Goal: Task Accomplishment & Management: Complete application form

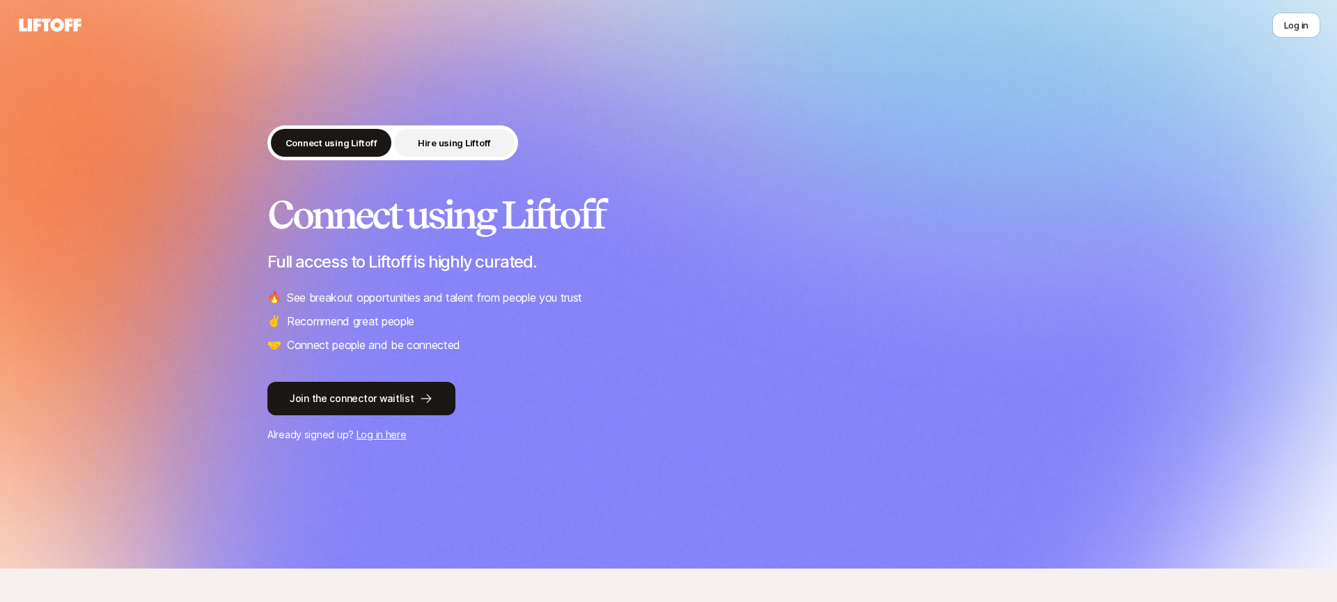
click at [414, 149] on button "Hire using Liftoff" at bounding box center [454, 143] width 120 height 28
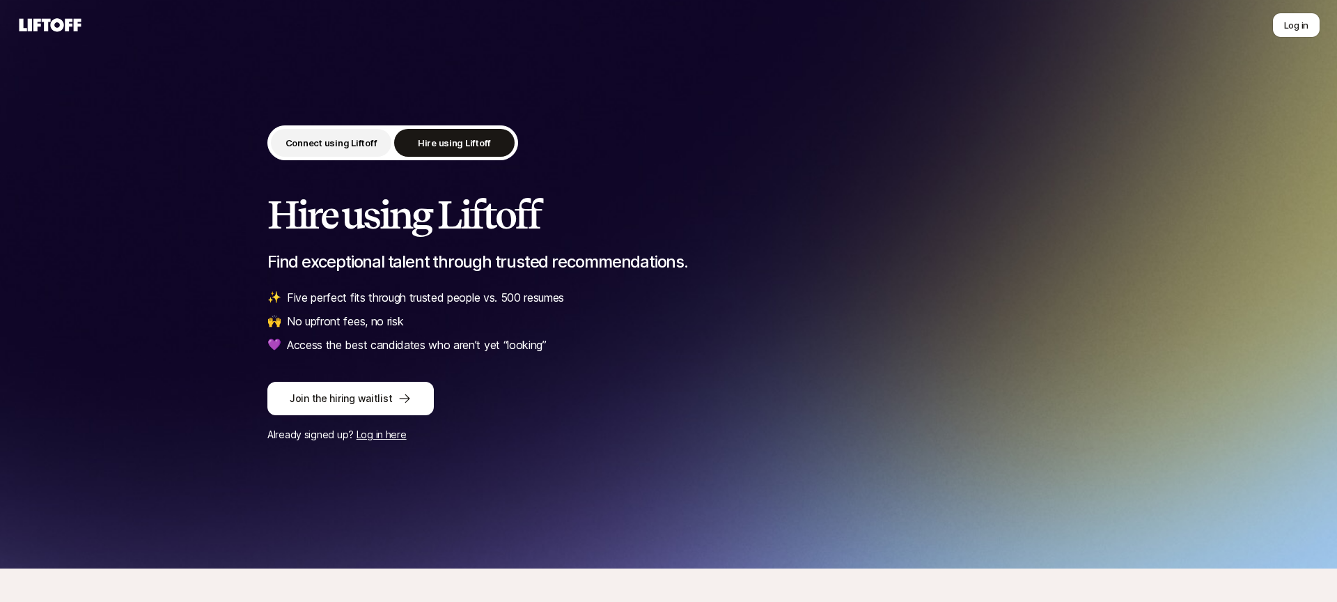
click at [340, 146] on p "Connect using Liftoff" at bounding box center [331, 143] width 92 height 14
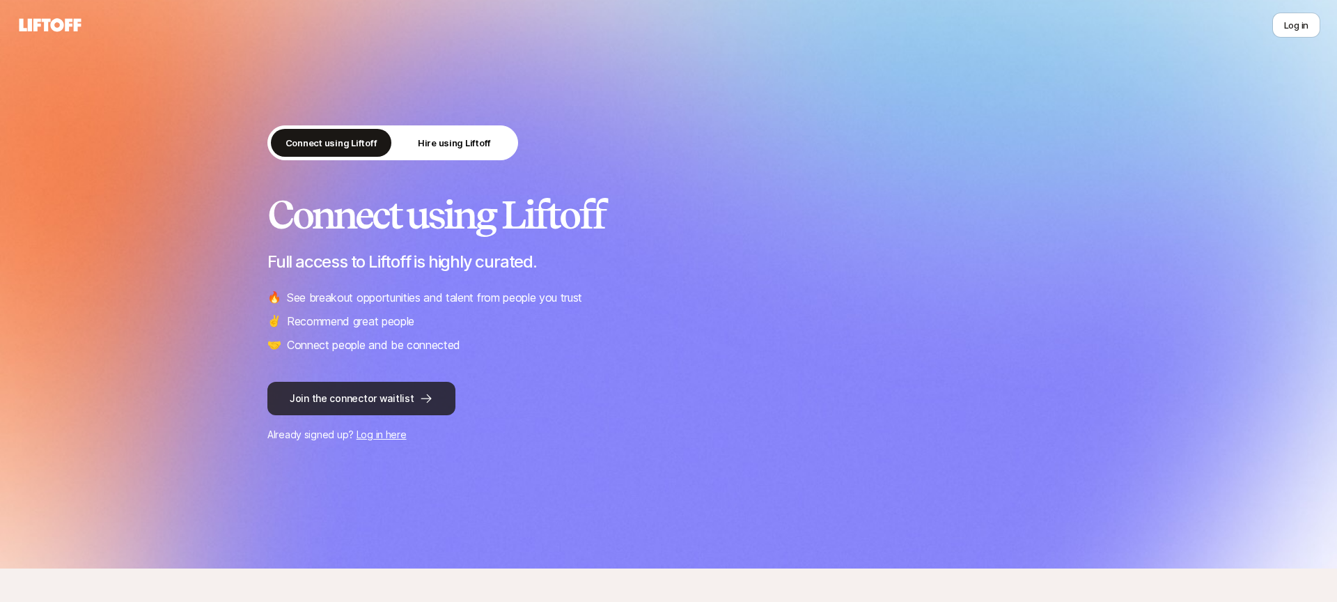
click at [377, 400] on button "Join the connector waitlist" at bounding box center [361, 398] width 188 height 33
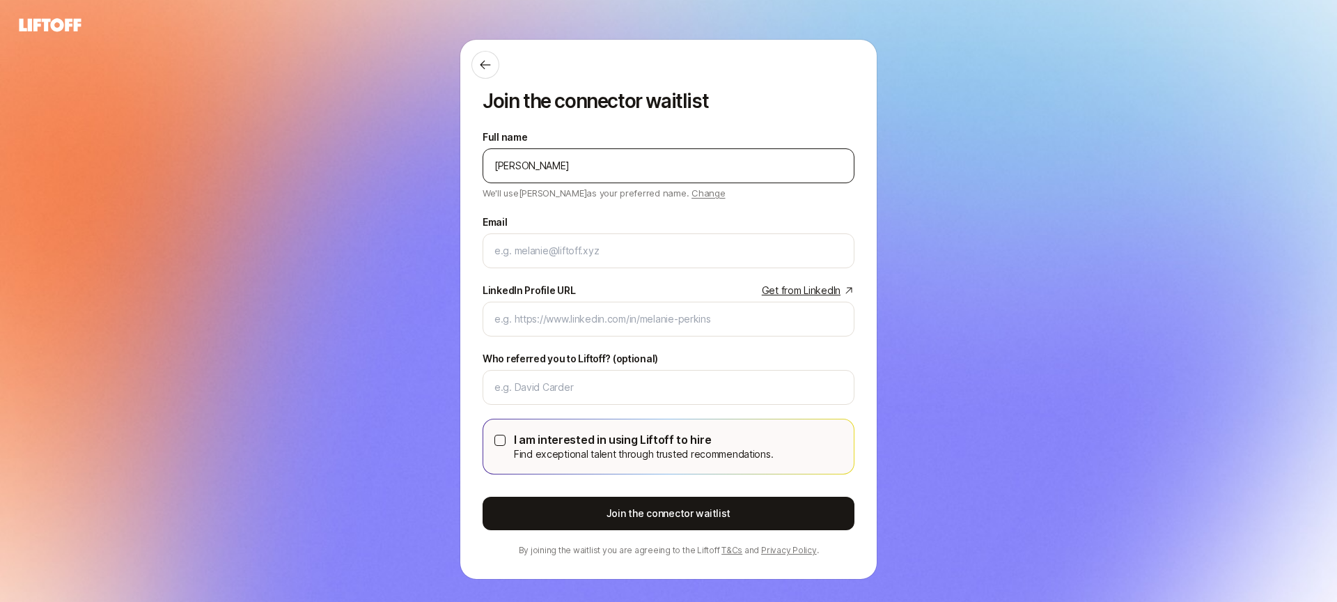
type input "[PERSON_NAME]"
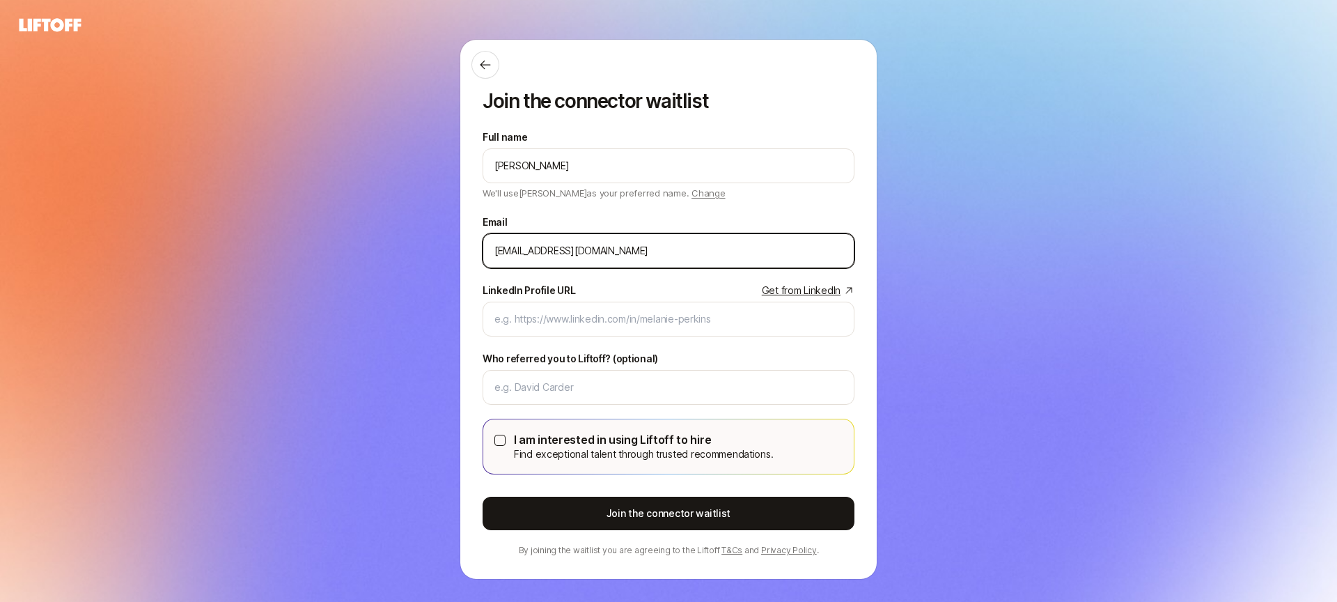
type input "[EMAIL_ADDRESS][DOMAIN_NAME]"
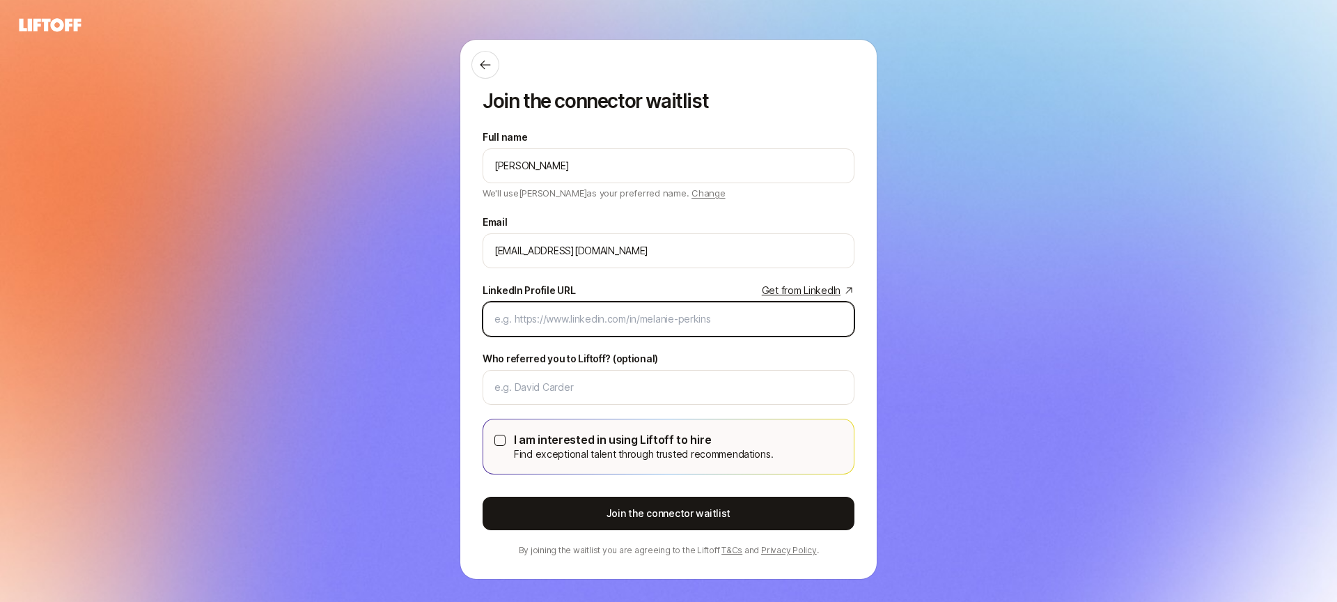
click at [647, 316] on input "LinkedIn Profile URL Get from LinkedIn" at bounding box center [668, 319] width 348 height 17
paste input "[URL][DOMAIN_NAME]"
type input "[URL][DOMAIN_NAME]"
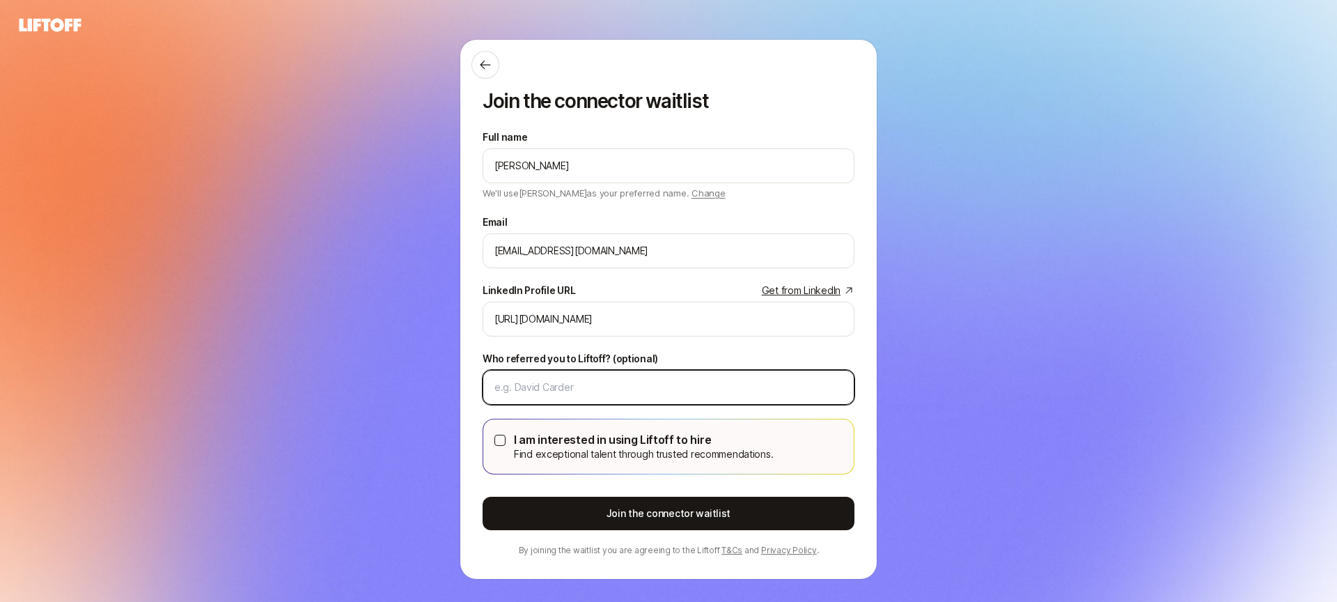
click at [567, 388] on input "Who referred you to Liftoff? (optional)" at bounding box center [668, 387] width 348 height 17
click at [518, 388] on input "DesignFund" at bounding box center [668, 387] width 348 height 17
paste input "er"
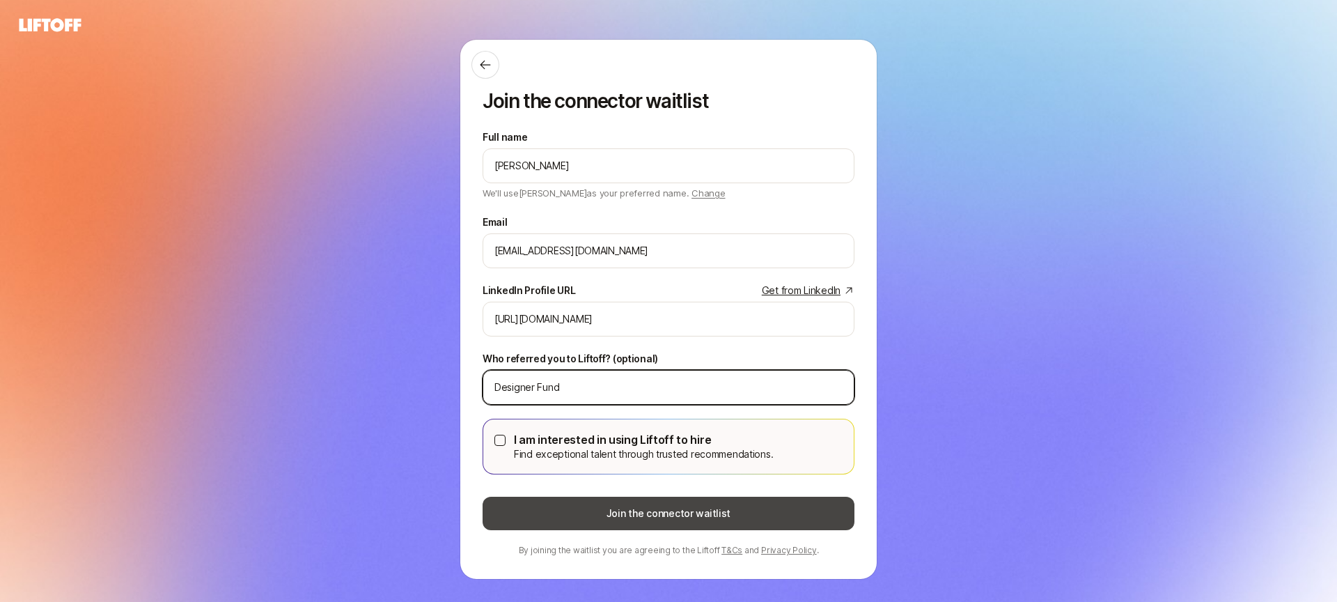
type input "Designer Fund"
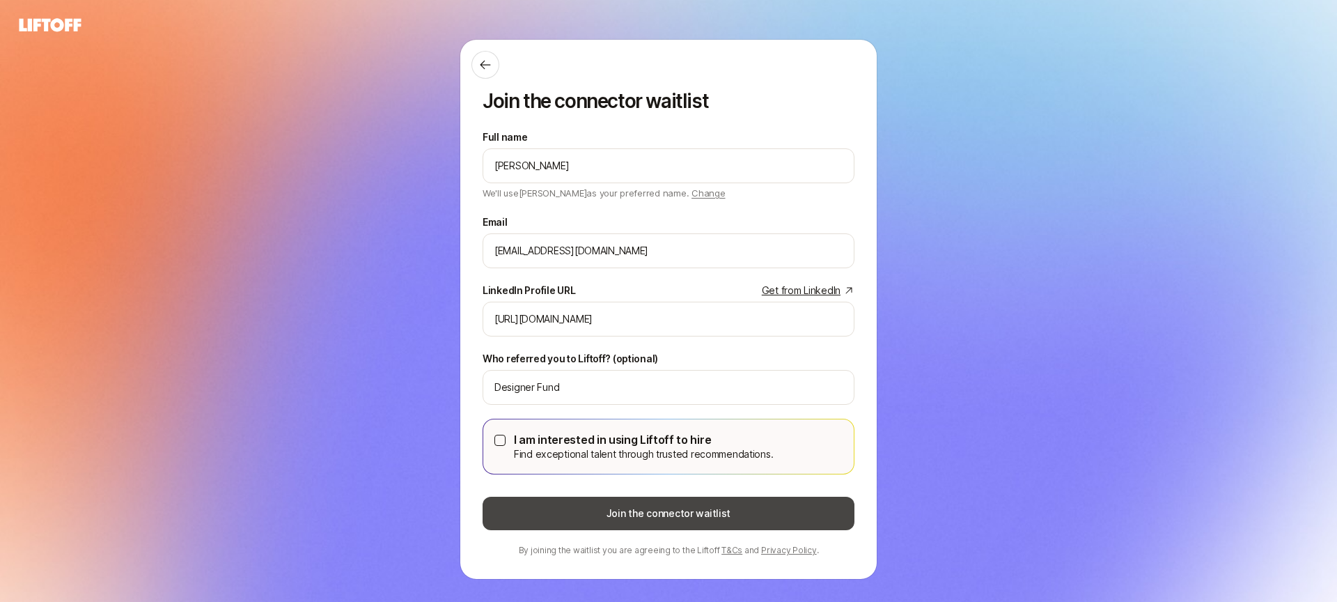
click at [663, 522] on button "Join the connector waitlist" at bounding box center [669, 512] width 372 height 33
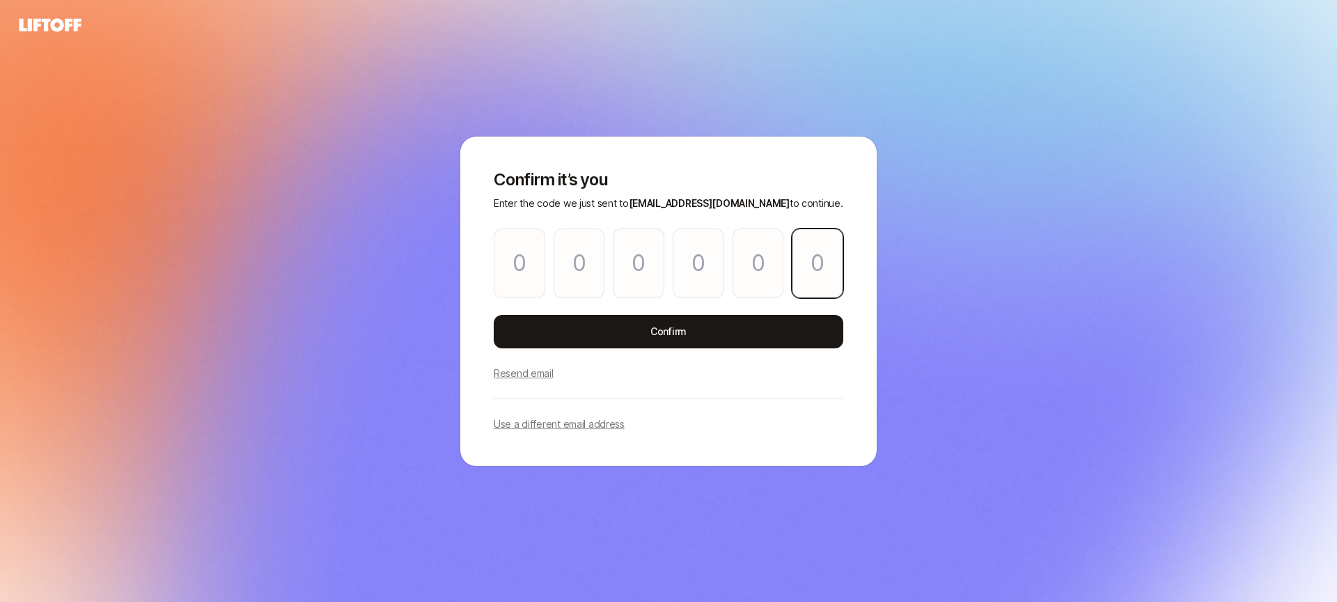
paste input "8"
type input "2"
type input "7"
type input "0"
type input "6"
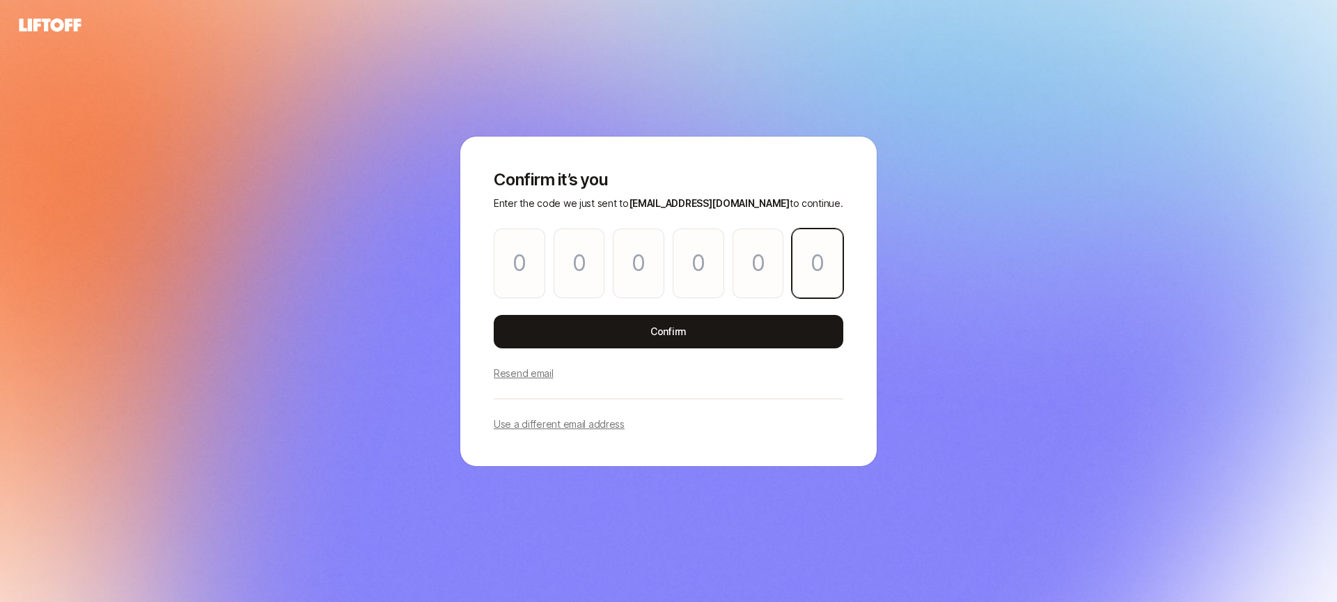
type input "9"
type input "8"
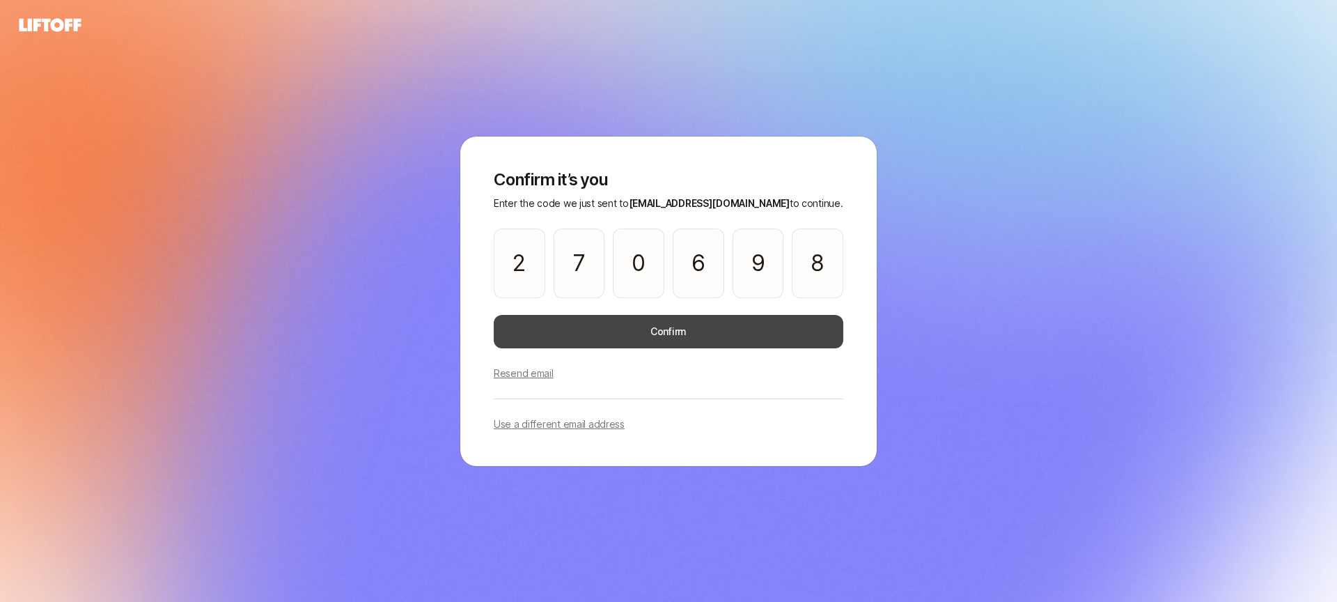
click at [677, 332] on button "Confirm" at bounding box center [669, 331] width 350 height 33
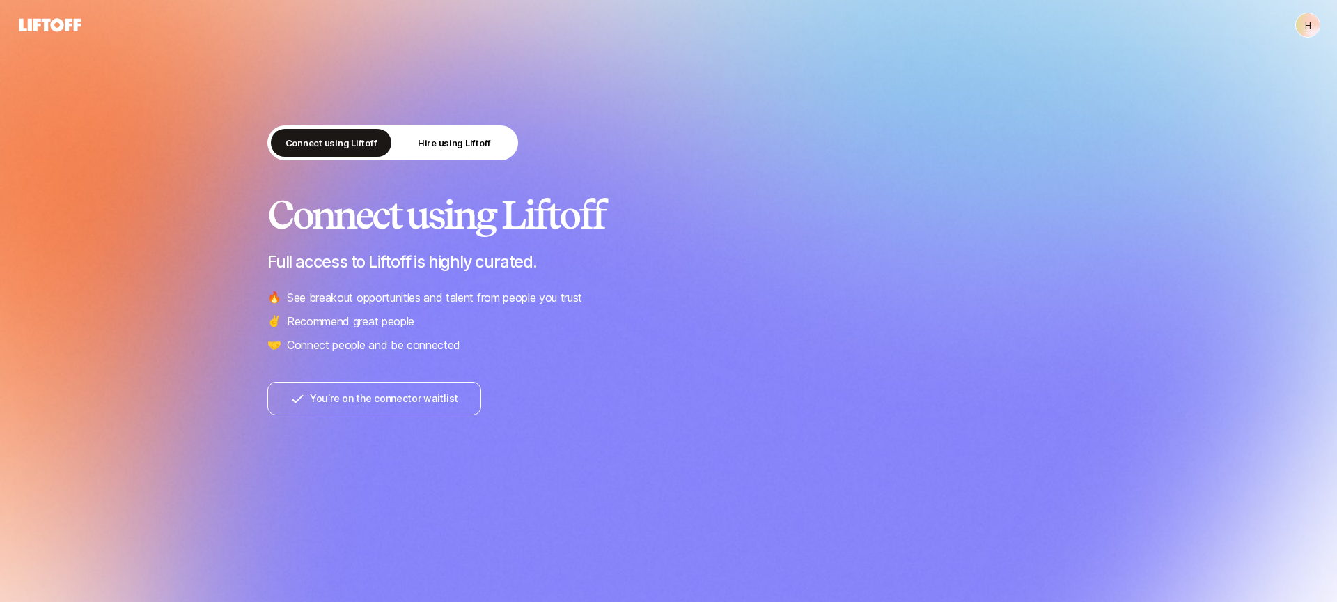
click at [375, 342] on p "Connect people and be connected" at bounding box center [373, 345] width 173 height 18
click at [379, 300] on p "See breakout opportunities and talent from people you trust" at bounding box center [434, 297] width 295 height 18
